Goal: Find specific page/section: Find specific page/section

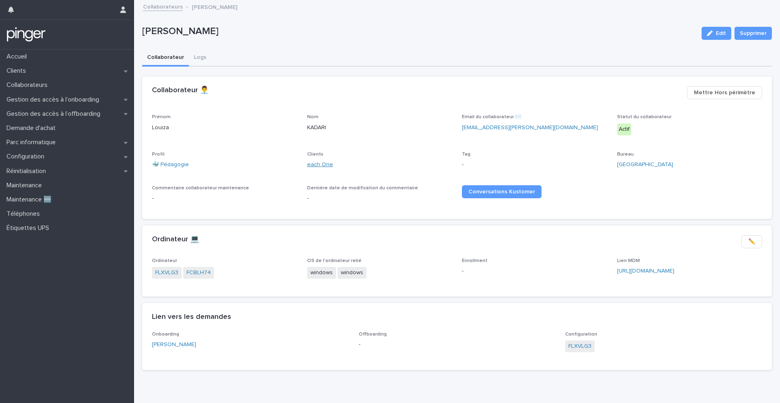
click at [309, 165] on link "each One" at bounding box center [320, 165] width 26 height 9
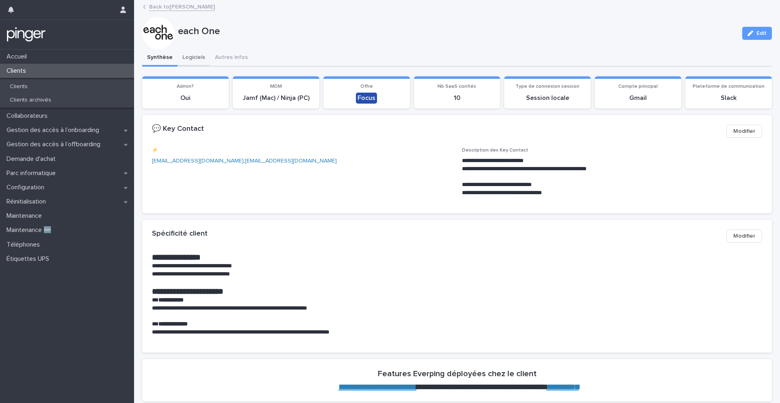
click at [190, 55] on button "Logiciels" at bounding box center [194, 58] width 33 height 17
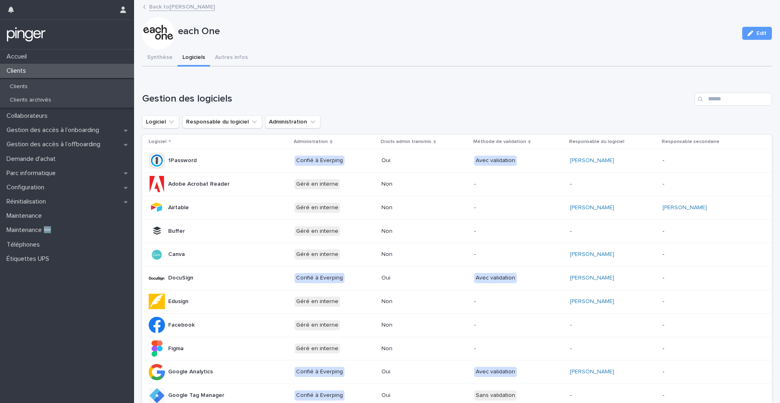
scroll to position [291, 0]
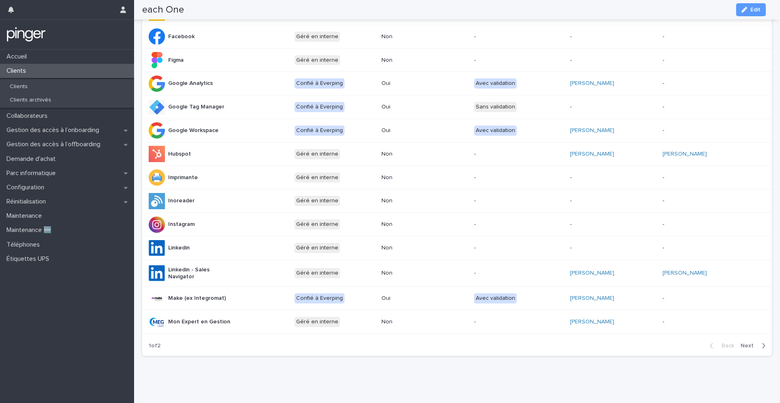
click at [746, 343] on span "Next" at bounding box center [750, 346] width 18 height 6
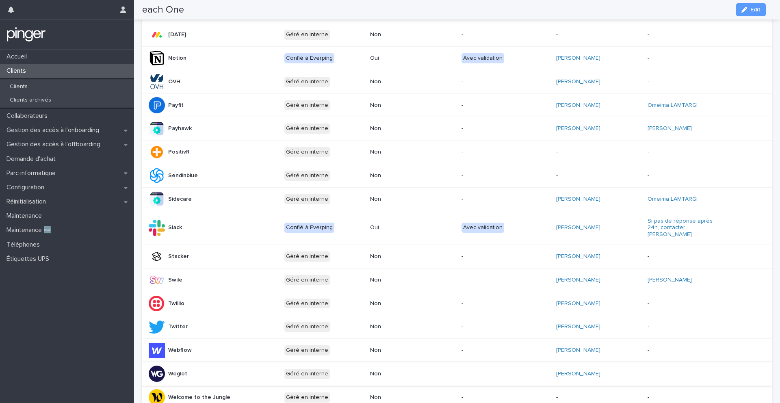
scroll to position [0, 0]
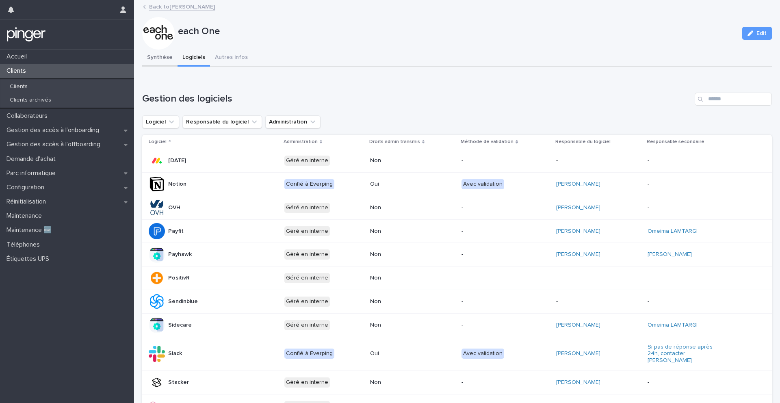
click at [162, 56] on button "Synthèse" at bounding box center [159, 58] width 35 height 17
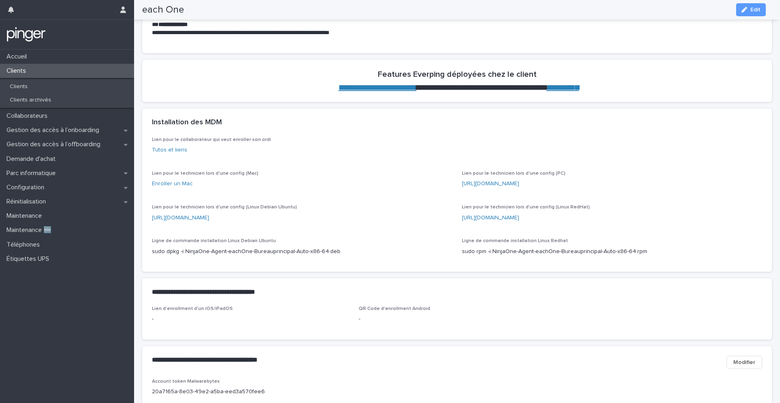
scroll to position [260, 0]
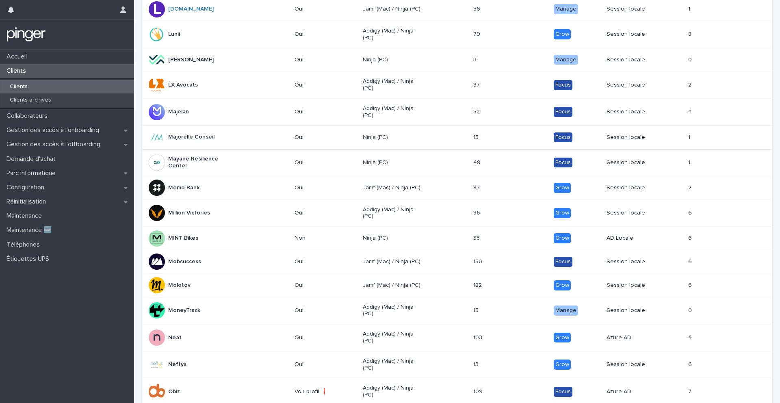
scroll to position [510, 0]
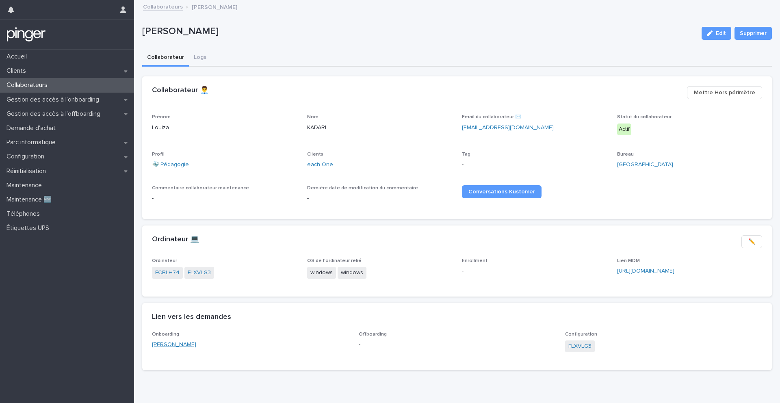
click at [178, 343] on link "[PERSON_NAME]" at bounding box center [174, 345] width 44 height 9
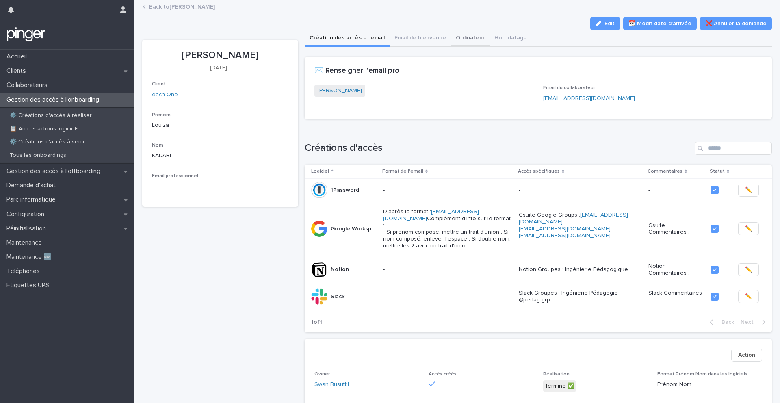
click at [458, 38] on button "Ordinateur" at bounding box center [470, 38] width 39 height 17
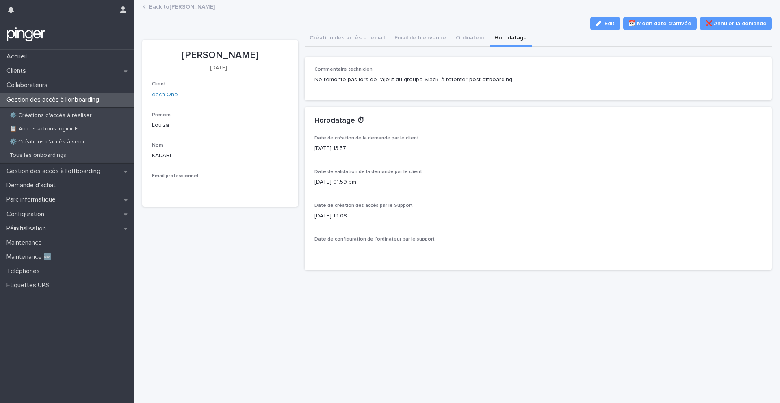
click at [498, 38] on button "Horodatage" at bounding box center [511, 38] width 42 height 17
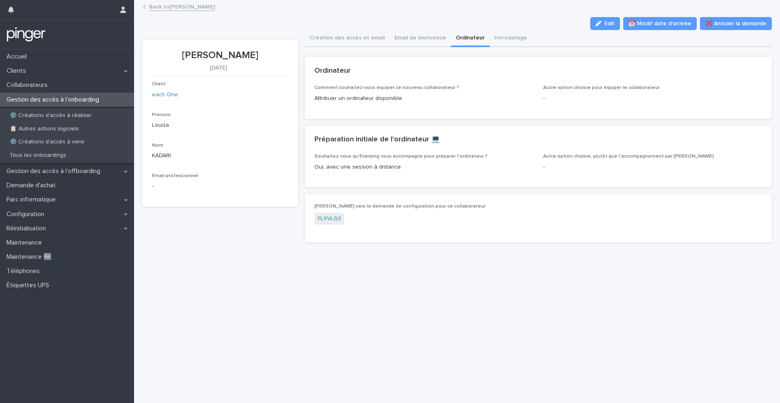
click at [459, 38] on button "Ordinateur" at bounding box center [470, 38] width 39 height 17
click at [181, 6] on link "Back to Louiza KADARI" at bounding box center [182, 6] width 66 height 9
